Goal: Task Accomplishment & Management: Manage account settings

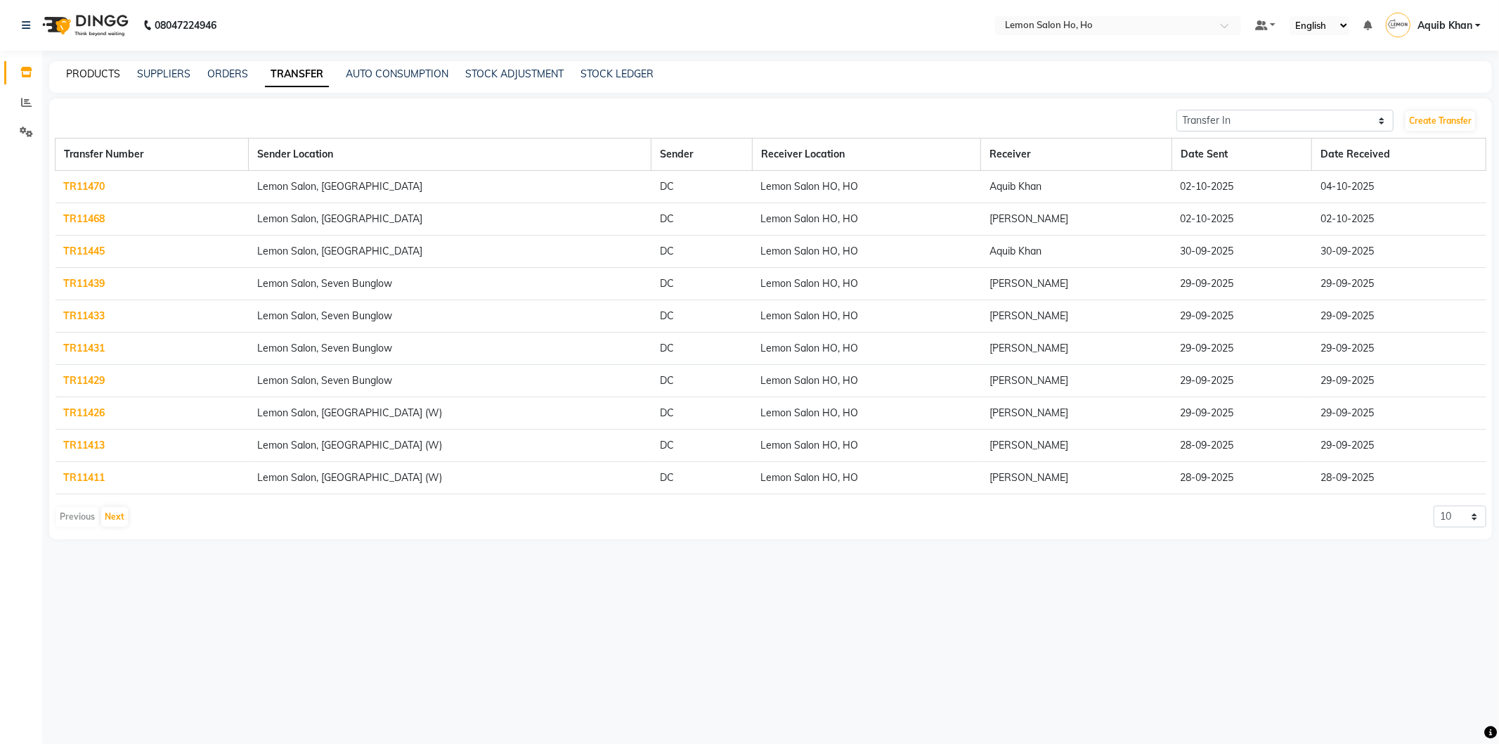
click at [93, 69] on link "PRODUCTS" at bounding box center [93, 73] width 54 height 13
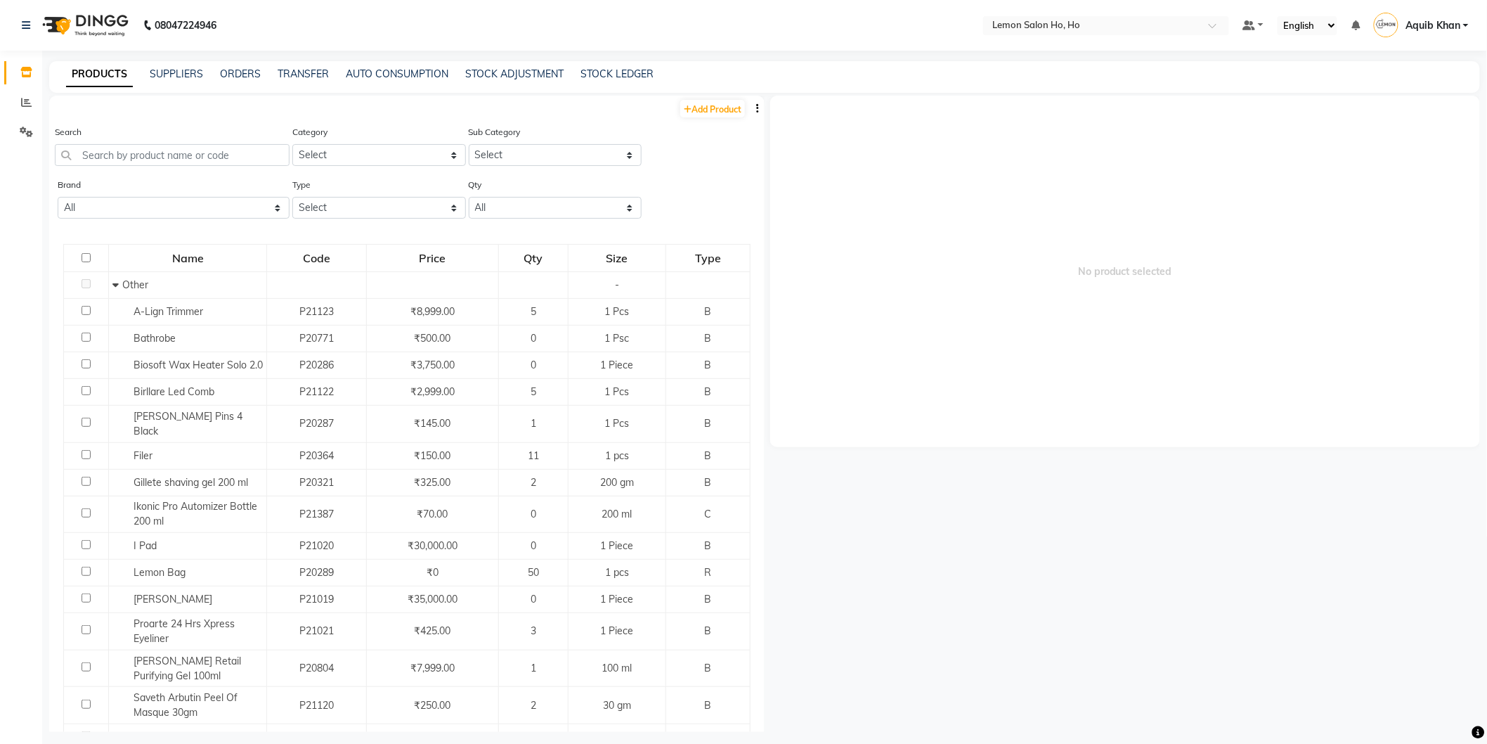
click at [1435, 25] on span "Aquib Khan" at bounding box center [1433, 25] width 55 height 15
click at [1410, 95] on link "Sign out" at bounding box center [1397, 101] width 129 height 22
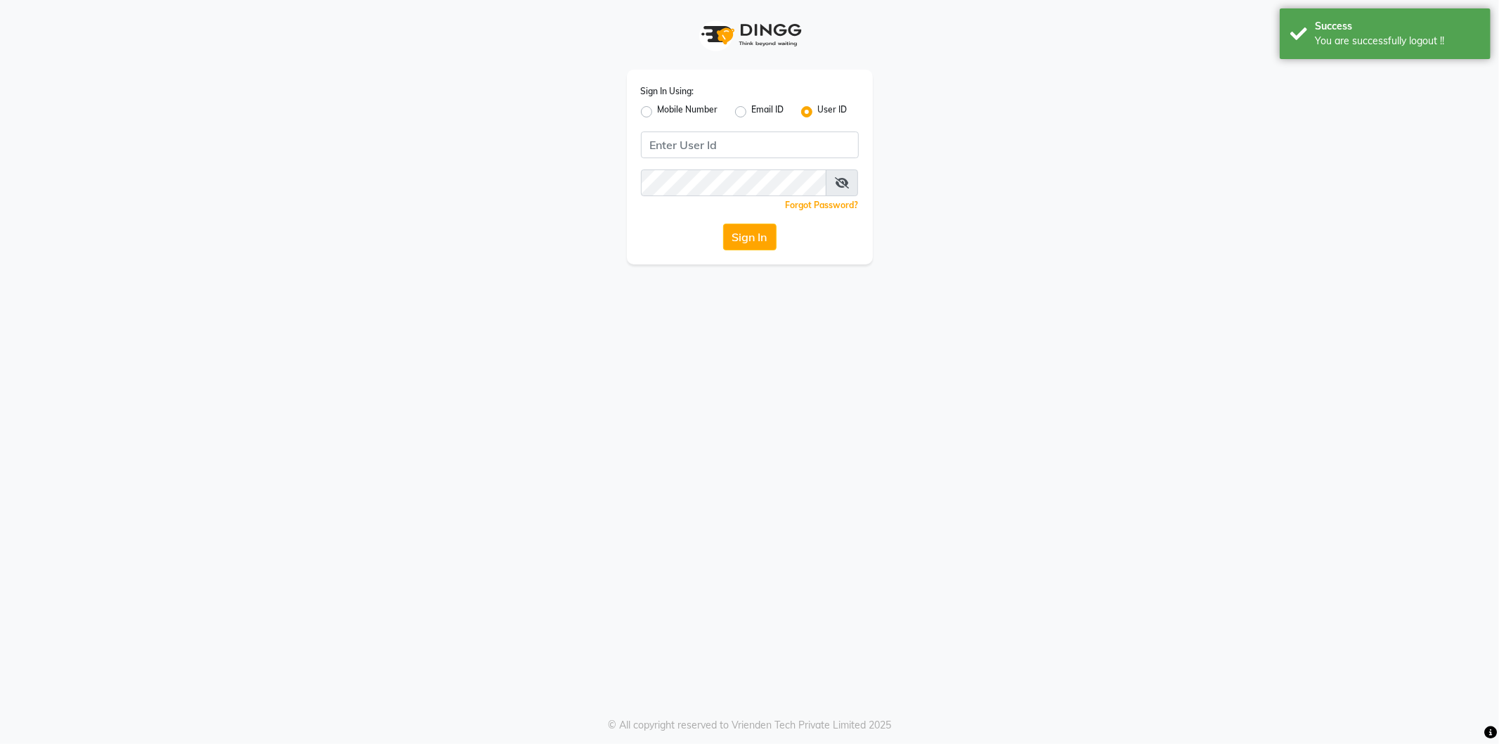
click at [658, 108] on label "Mobile Number" at bounding box center [688, 111] width 60 height 17
click at [658, 108] on input "Mobile Number" at bounding box center [662, 107] width 9 height 9
radio input "true"
radio input "false"
click at [738, 144] on input "Username" at bounding box center [773, 144] width 171 height 27
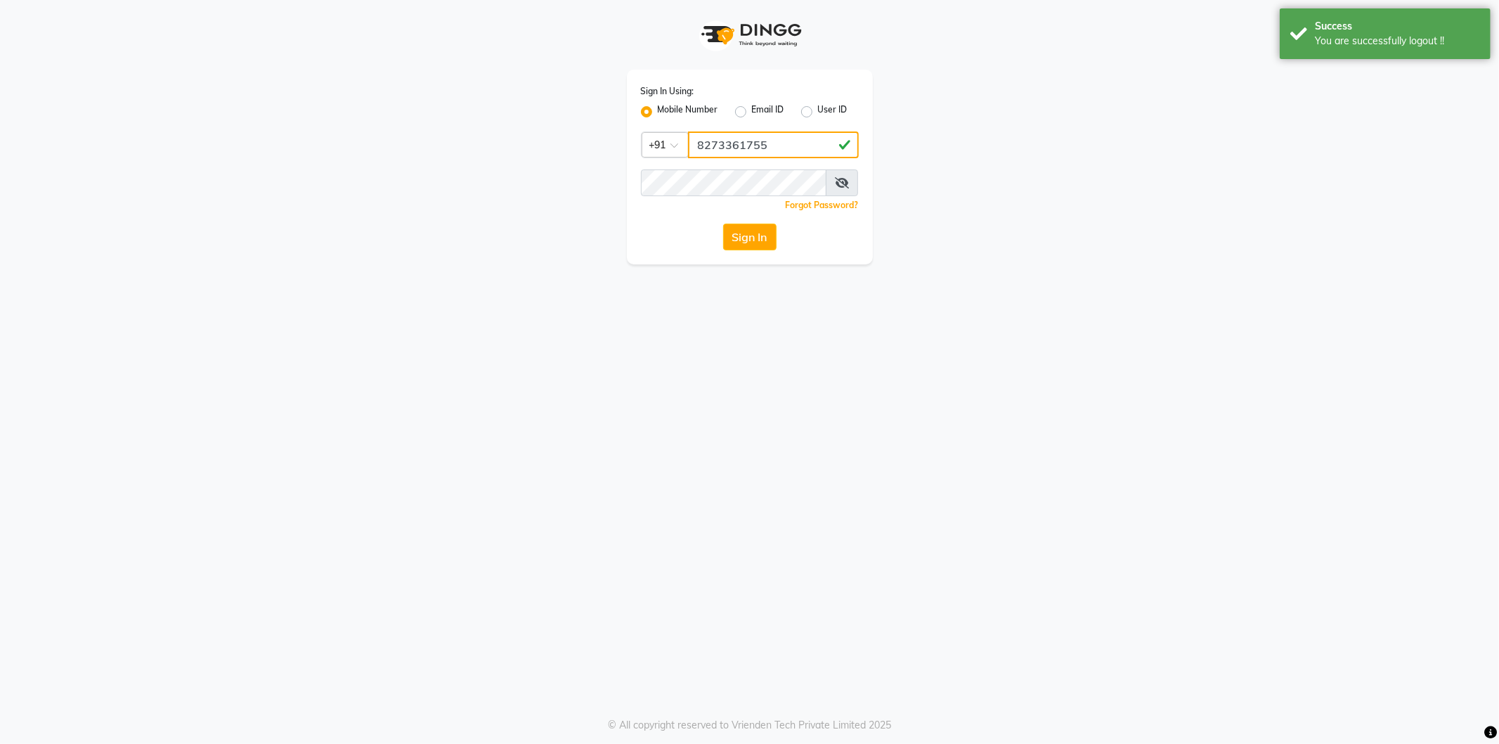
type input "8273361755"
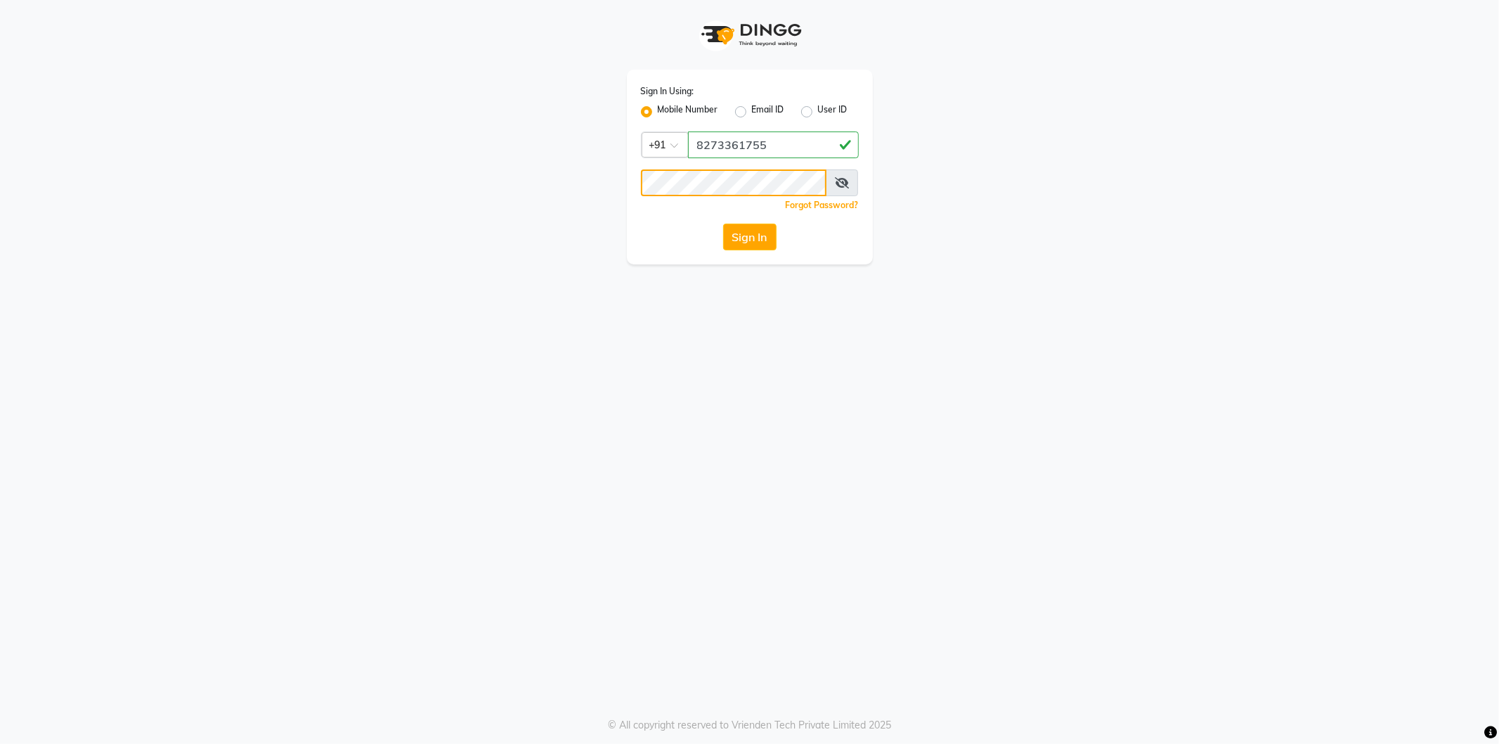
click at [723, 224] on button "Sign In" at bounding box center [749, 237] width 53 height 27
